Goal: Transaction & Acquisition: Book appointment/travel/reservation

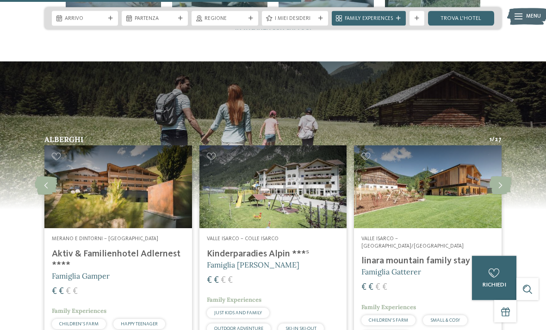
scroll to position [1815, 0]
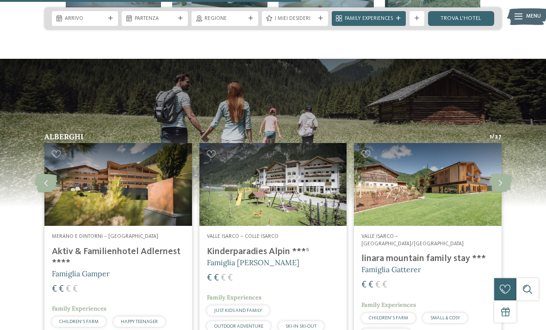
click at [161, 271] on div "Merano e dintorni – Val Senales Aktiv & Familienhotel Adlernest **** Famiglia G…" at bounding box center [118, 290] width 148 height 128
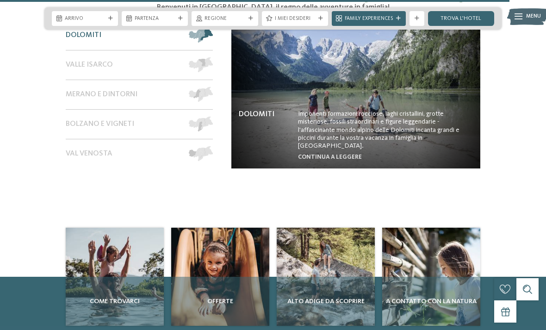
scroll to position [3124, 0]
click at [222, 277] on div "Offerte" at bounding box center [220, 301] width 98 height 49
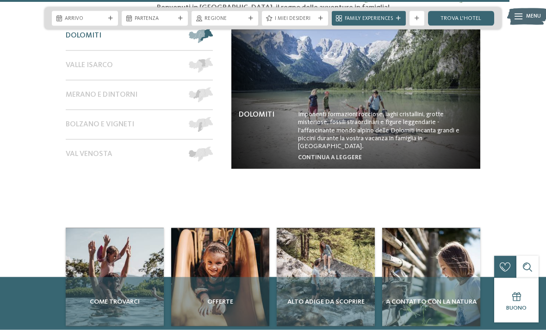
scroll to position [0, 0]
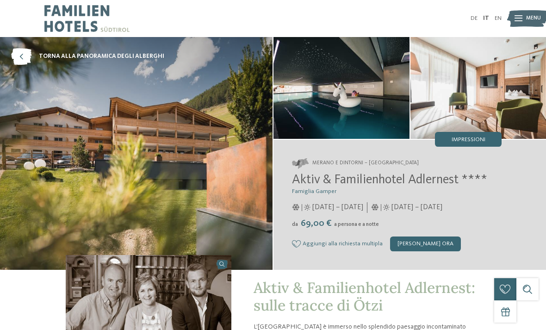
click at [373, 106] on img at bounding box center [342, 88] width 136 height 102
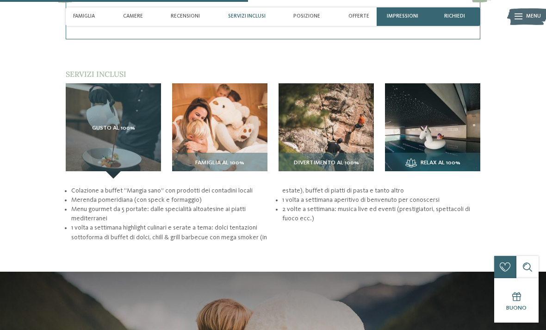
scroll to position [1064, 0]
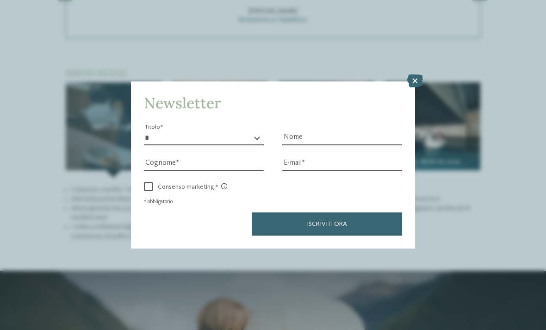
click at [422, 75] on icon at bounding box center [415, 81] width 16 height 13
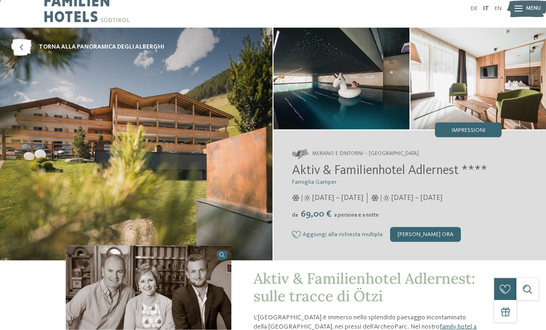
scroll to position [0, 0]
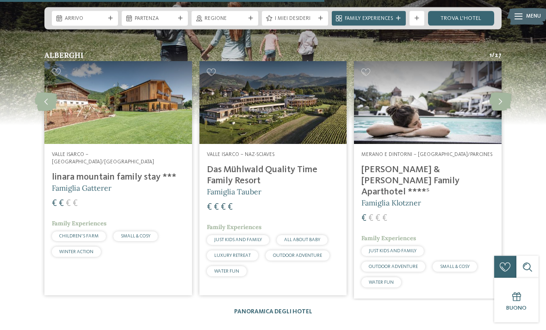
scroll to position [1268, 0]
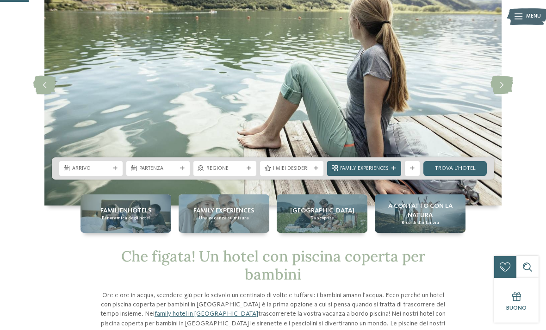
scroll to position [72, 0]
